Goal: Task Accomplishment & Management: Use online tool/utility

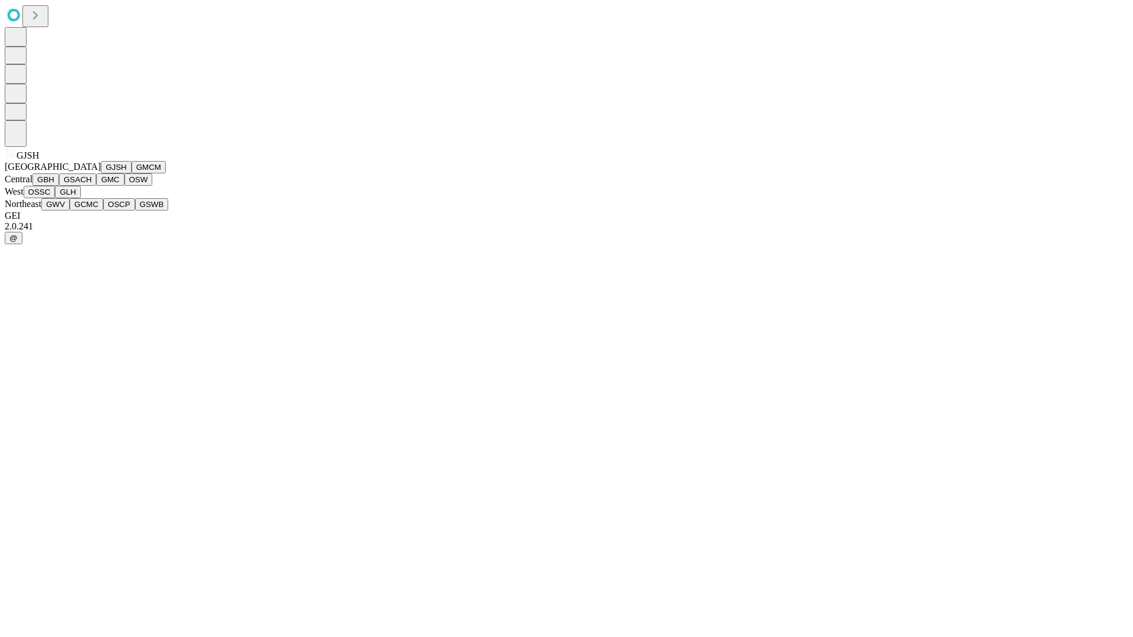
click at [101, 173] on button "GJSH" at bounding box center [116, 167] width 31 height 12
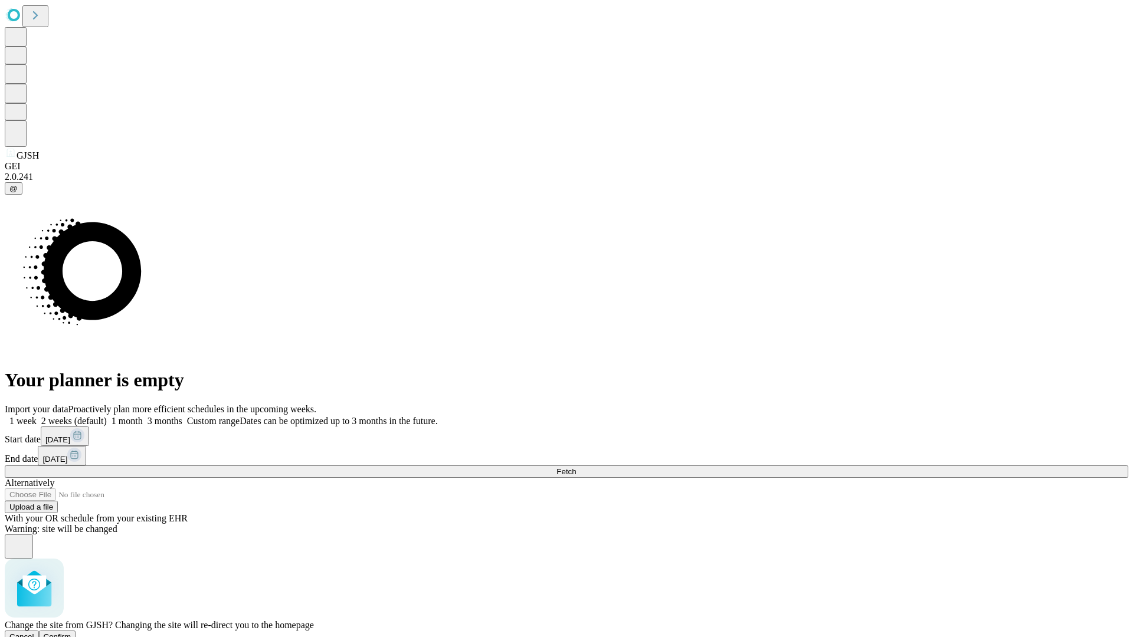
click at [71, 633] on span "Confirm" at bounding box center [58, 637] width 28 height 9
click at [37, 416] on label "1 week" at bounding box center [21, 421] width 32 height 10
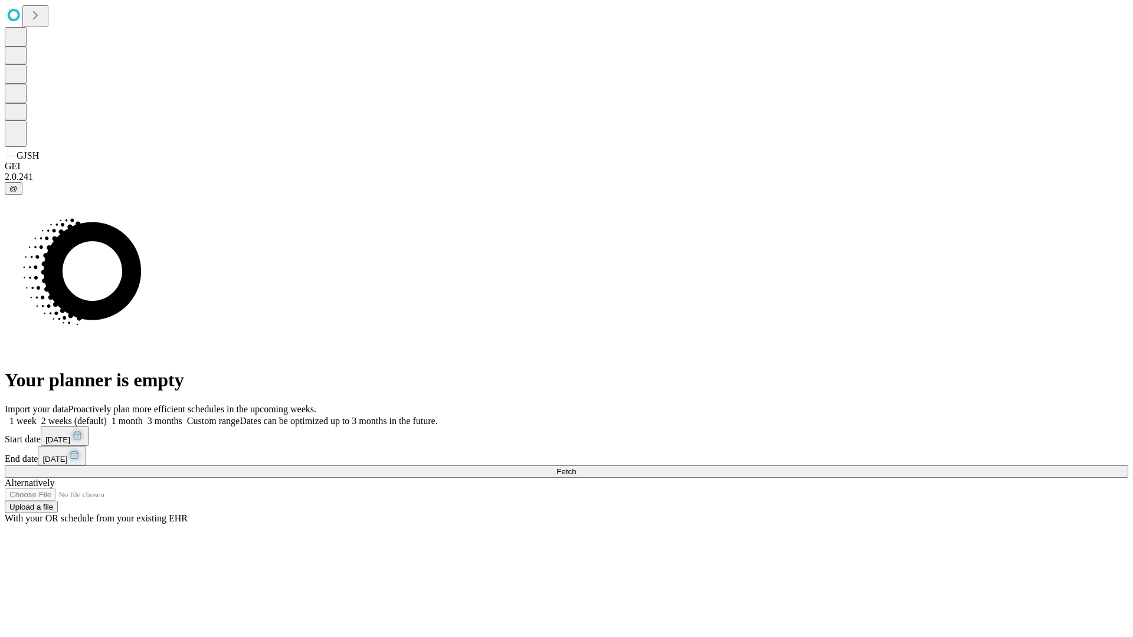
click at [576, 467] on span "Fetch" at bounding box center [565, 471] width 19 height 9
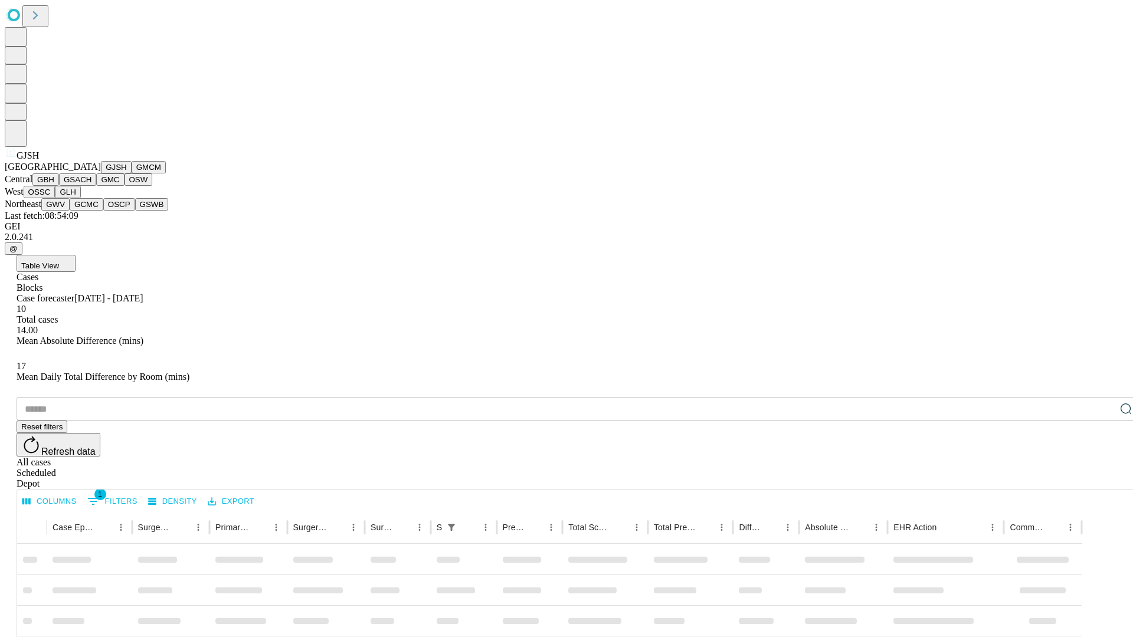
click at [132, 173] on button "GMCM" at bounding box center [149, 167] width 34 height 12
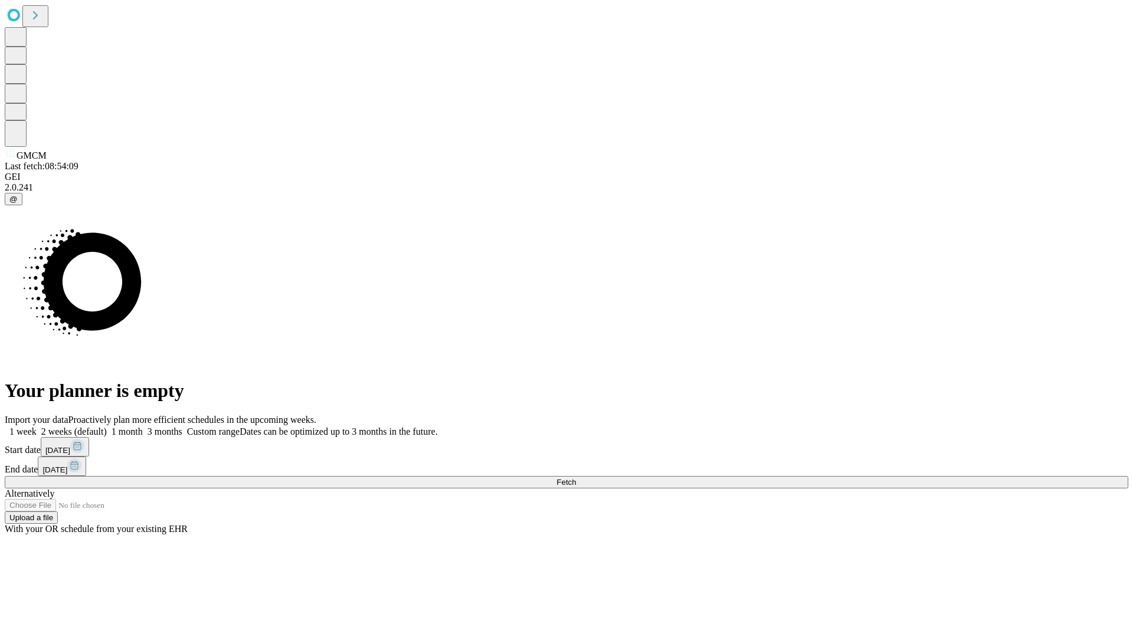
click at [37, 427] on label "1 week" at bounding box center [21, 432] width 32 height 10
click at [576, 478] on span "Fetch" at bounding box center [565, 482] width 19 height 9
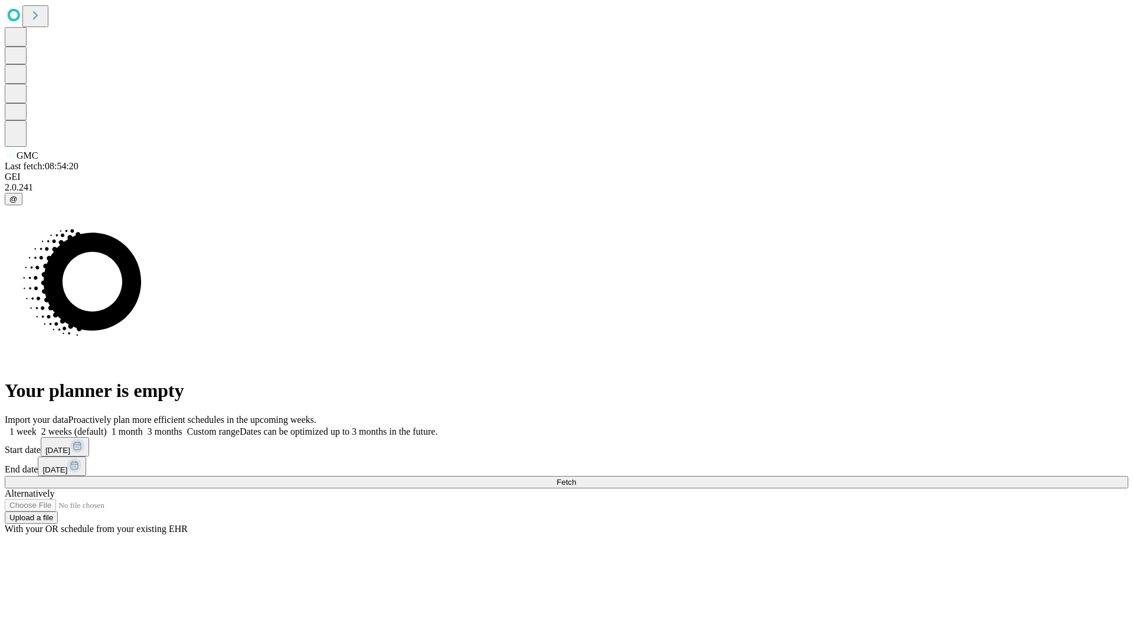
click at [37, 427] on label "1 week" at bounding box center [21, 432] width 32 height 10
click at [576, 478] on span "Fetch" at bounding box center [565, 482] width 19 height 9
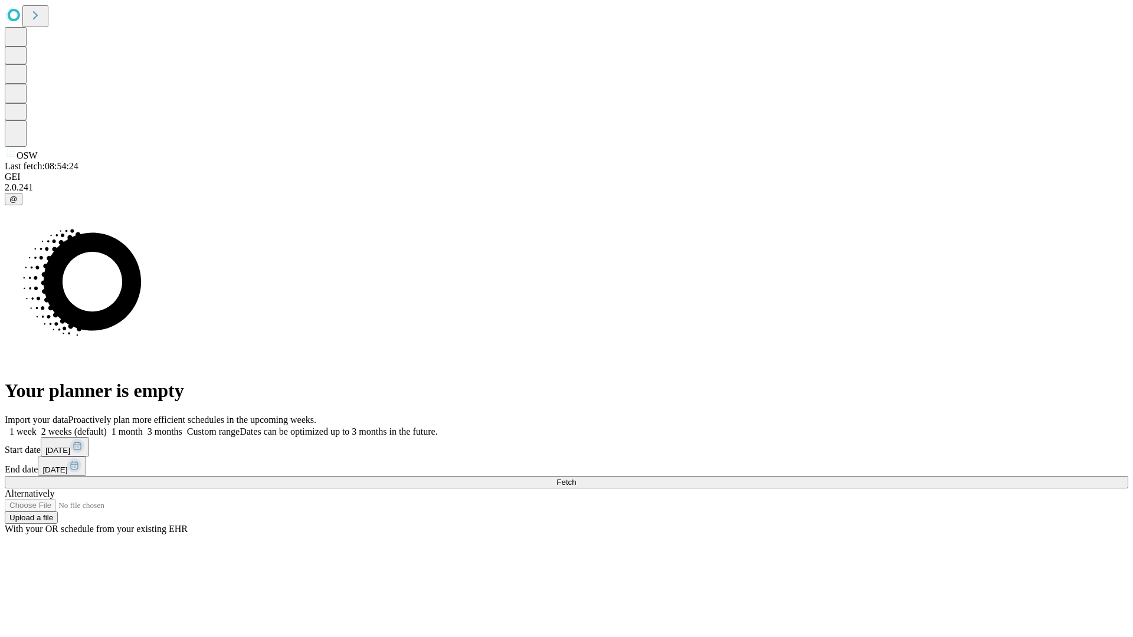
click at [37, 427] on label "1 week" at bounding box center [21, 432] width 32 height 10
click at [576, 478] on span "Fetch" at bounding box center [565, 482] width 19 height 9
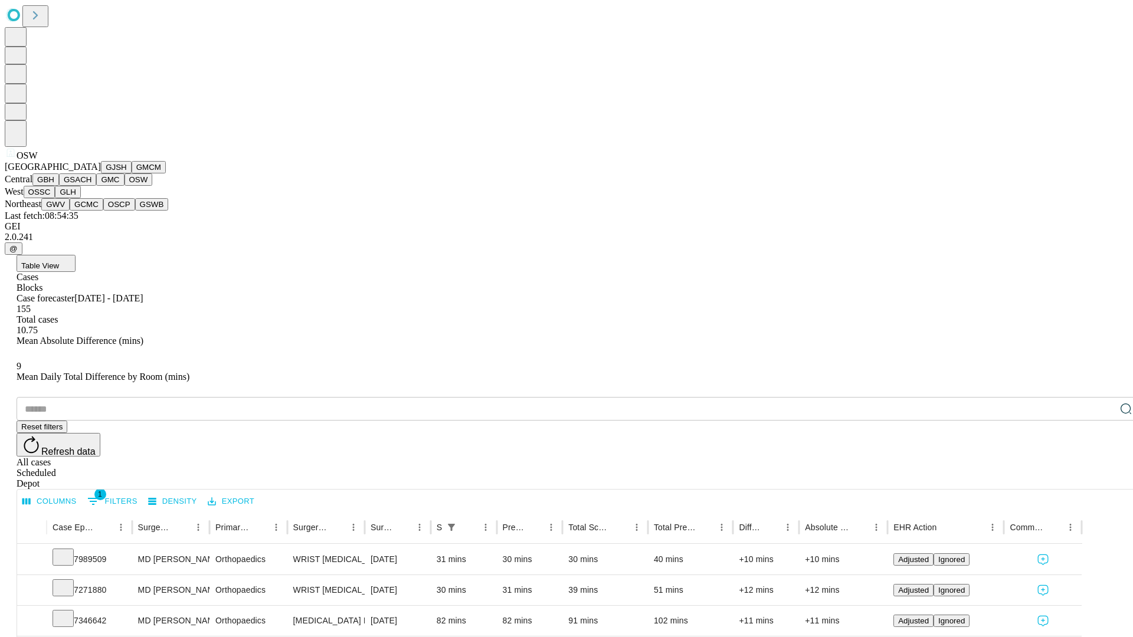
click at [55, 198] on button "OSSC" at bounding box center [40, 192] width 32 height 12
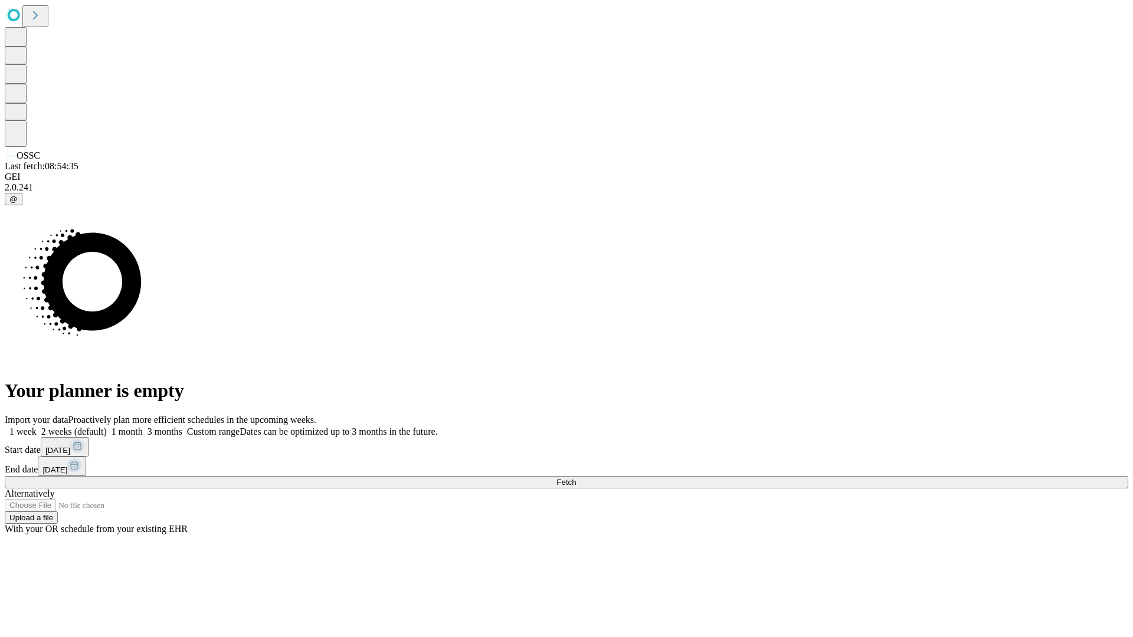
click at [37, 427] on label "1 week" at bounding box center [21, 432] width 32 height 10
click at [576, 478] on span "Fetch" at bounding box center [565, 482] width 19 height 9
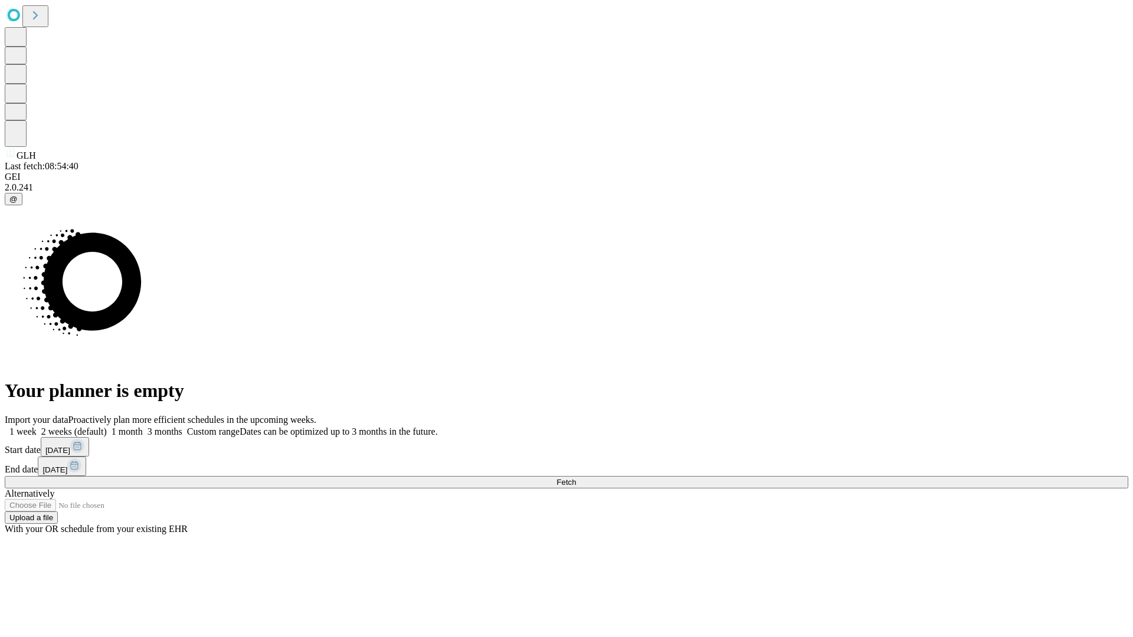
click at [37, 427] on label "1 week" at bounding box center [21, 432] width 32 height 10
click at [576, 478] on span "Fetch" at bounding box center [565, 482] width 19 height 9
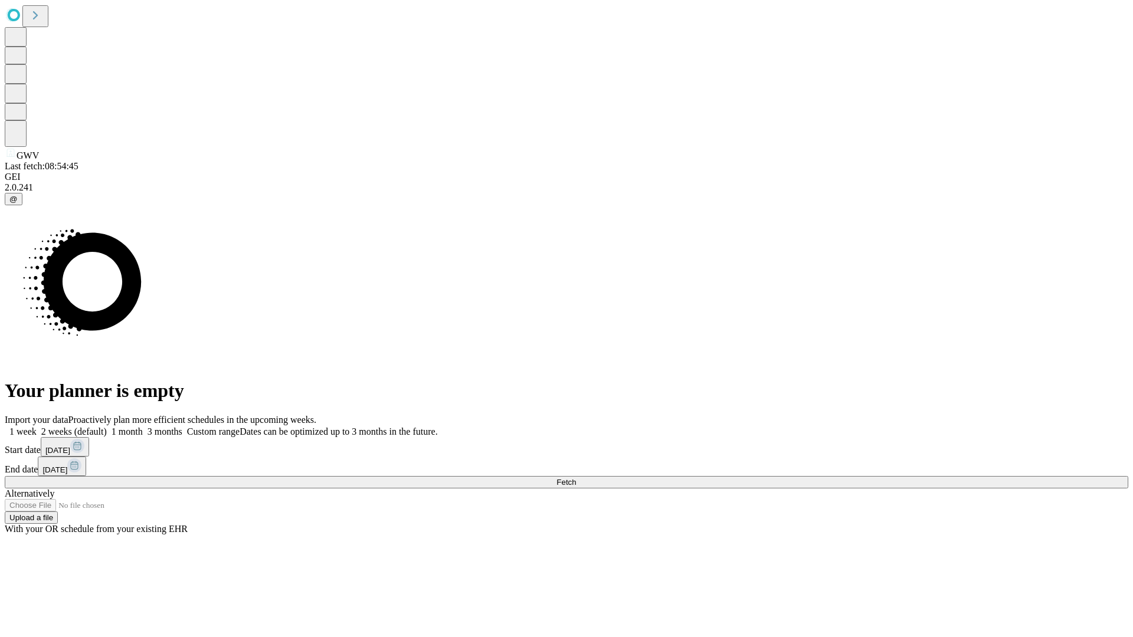
click at [37, 427] on label "1 week" at bounding box center [21, 432] width 32 height 10
click at [576, 478] on span "Fetch" at bounding box center [565, 482] width 19 height 9
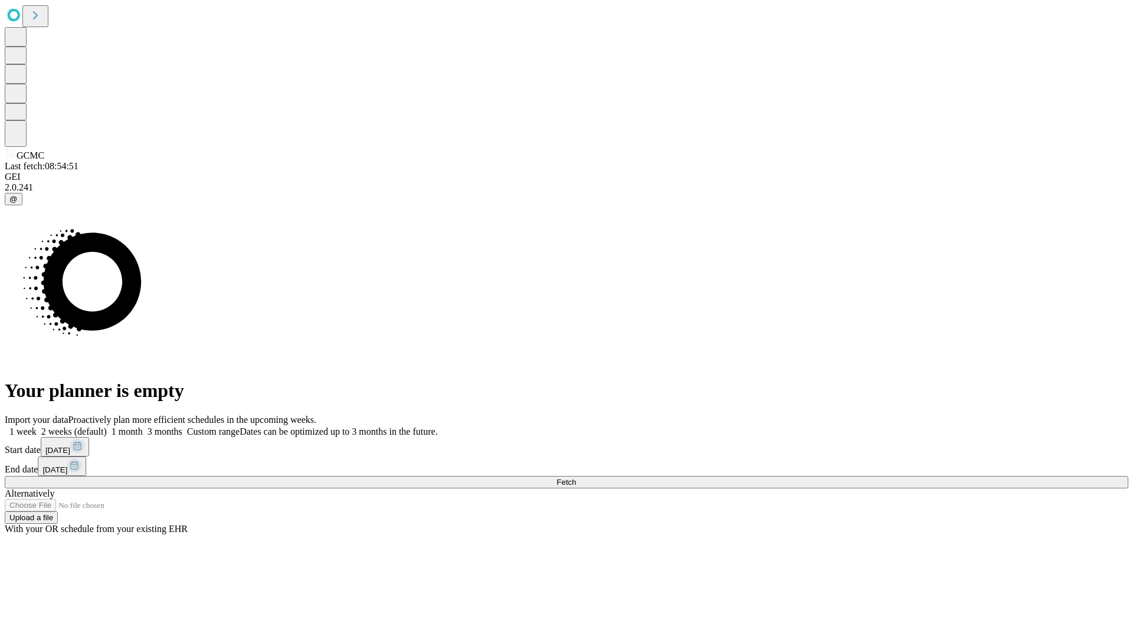
click at [37, 427] on label "1 week" at bounding box center [21, 432] width 32 height 10
click at [576, 478] on span "Fetch" at bounding box center [565, 482] width 19 height 9
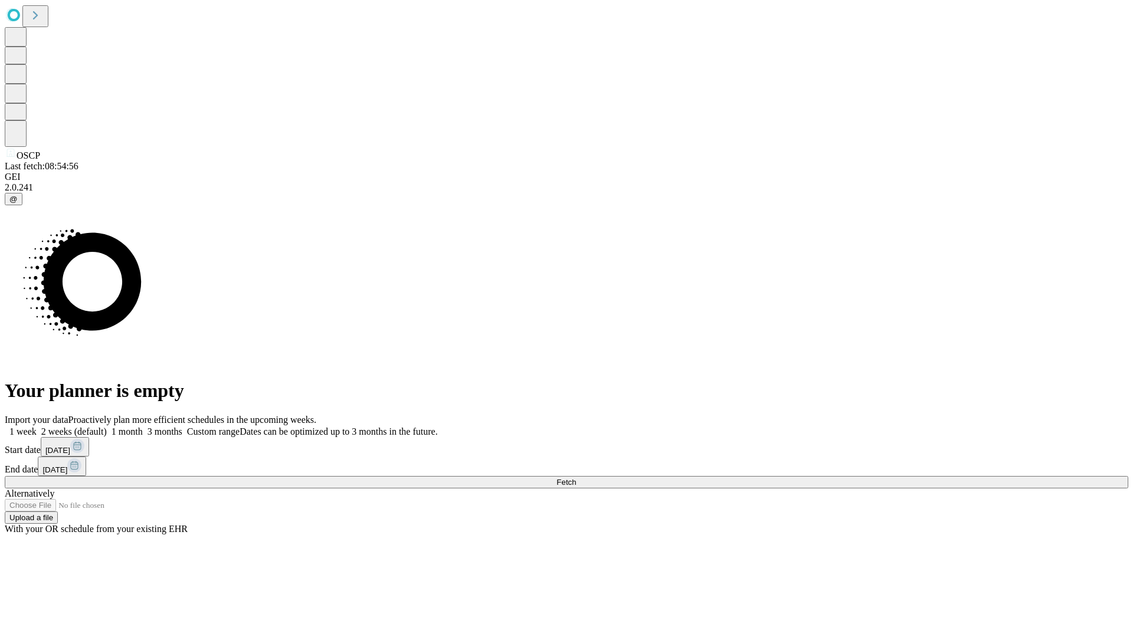
click at [37, 427] on label "1 week" at bounding box center [21, 432] width 32 height 10
click at [576, 478] on span "Fetch" at bounding box center [565, 482] width 19 height 9
